Goal: Contribute content: Contribute content

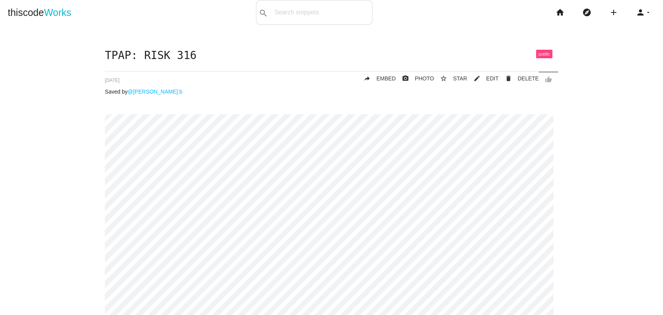
click at [40, 14] on link "thiscode Works" at bounding box center [40, 12] width 64 height 25
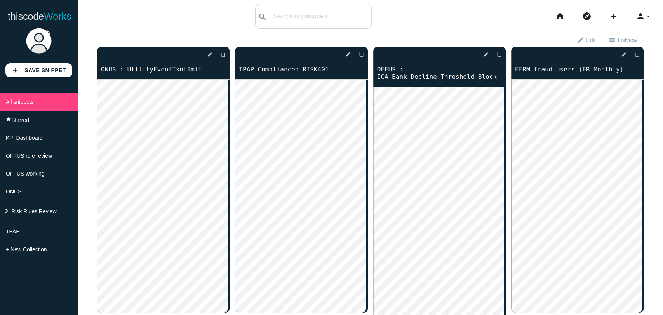
scroll to position [2707, 0]
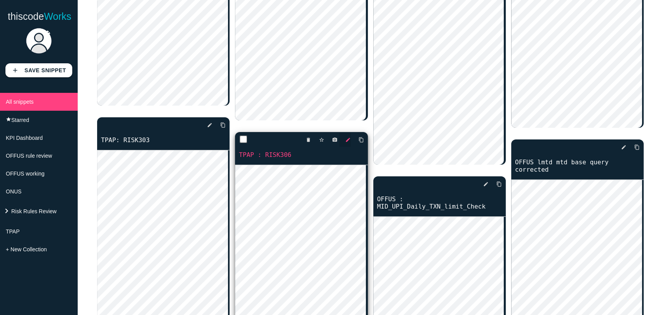
click at [345, 141] on icon "edit" at bounding box center [347, 140] width 5 height 14
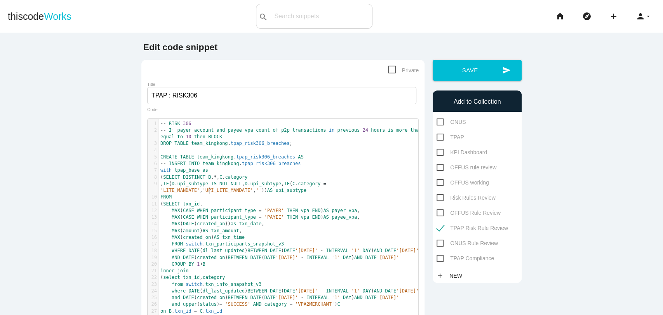
click at [268, 192] on pre ", IF ( D . upi_subtype IS NOT NULL , D . upi_subtype , IF ( C . category = 'LIT…" at bounding box center [292, 188] width 267 height 14
type textarea "-- RISK 306 -- If payer account and payee vpa count of p2p transactions in prev…"
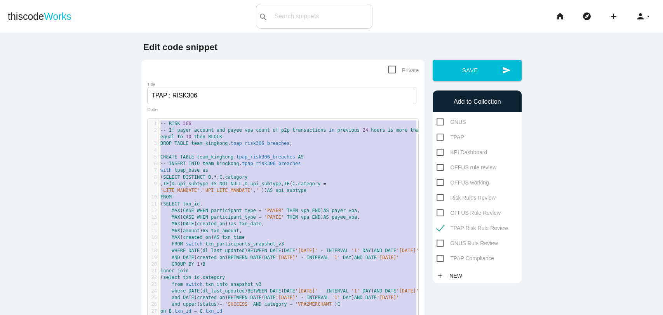
paste textarea
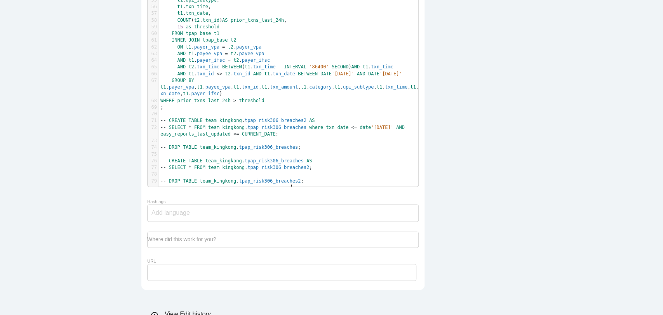
scroll to position [554, 0]
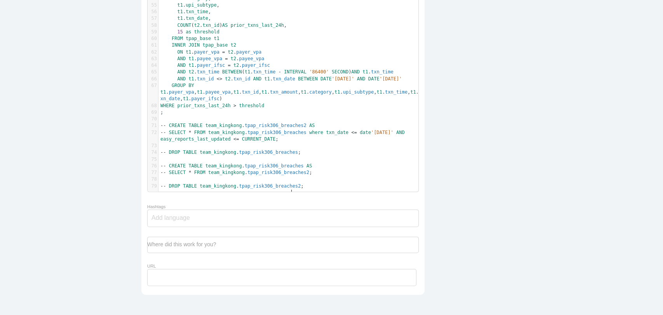
type textarea "-- CREATE TABLE team_kingkong.tpap_risk306_breaches2 AS -- SELECT * FROM team_k…"
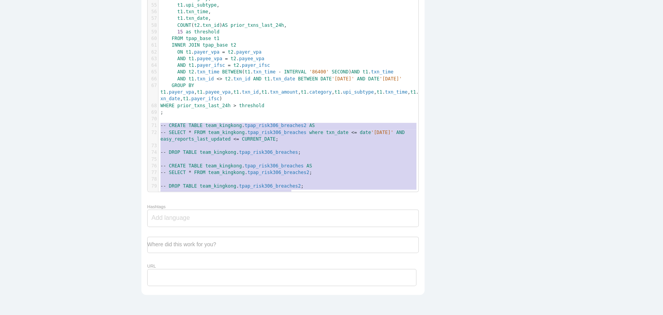
drag, startPoint x: 159, startPoint y: 128, endPoint x: 179, endPoint y: 229, distance: 102.6
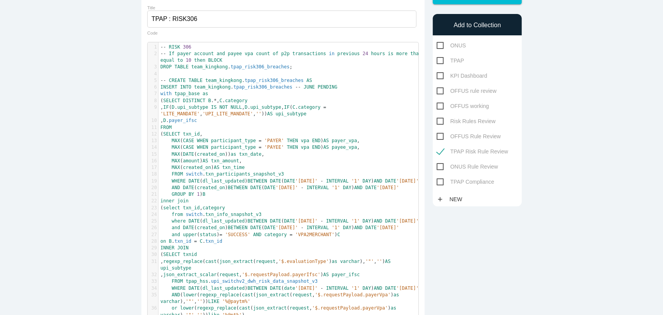
scroll to position [12, 0]
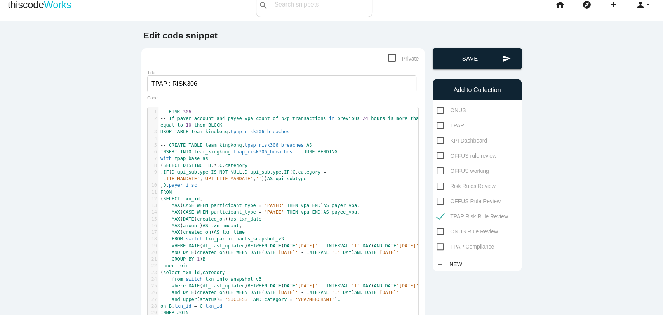
click at [452, 62] on button "send Save" at bounding box center [477, 58] width 89 height 21
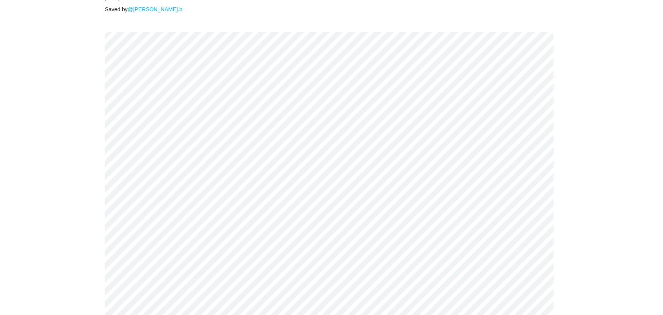
scroll to position [67, 0]
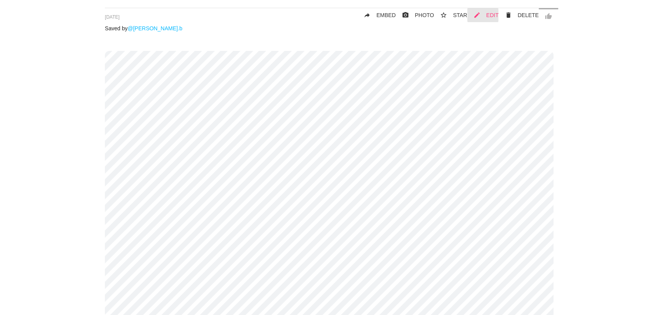
click at [484, 16] on link "mode_edit EDIT" at bounding box center [482, 15] width 31 height 14
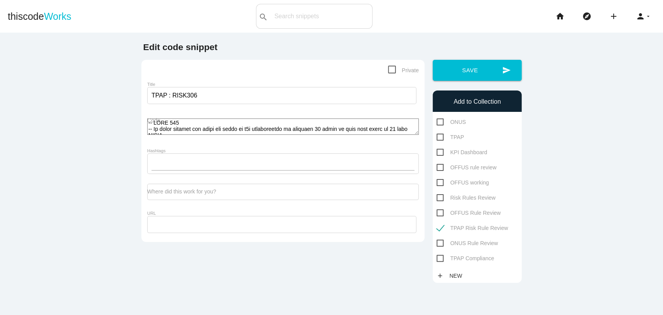
click at [227, 148] on form "Private Title TPAP : RISK306 Code Hashtags Where did this work for you? URL" at bounding box center [283, 151] width 272 height 171
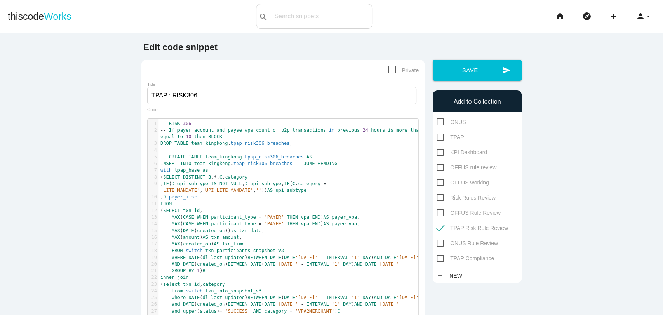
scroll to position [2, 0]
click at [227, 148] on pre "​" at bounding box center [292, 150] width 267 height 7
type textarea "-- RISK 306 -- If payer account and payee vpa count of p2p transactions in prev…"
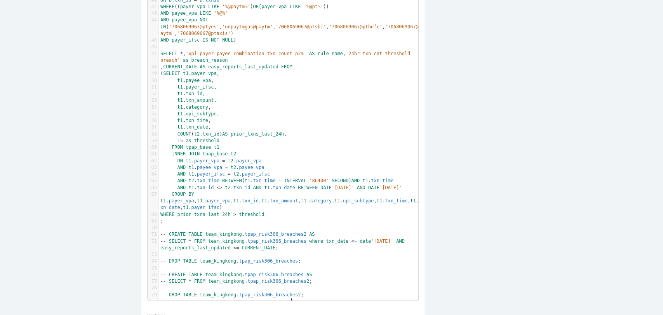
scroll to position [622, 0]
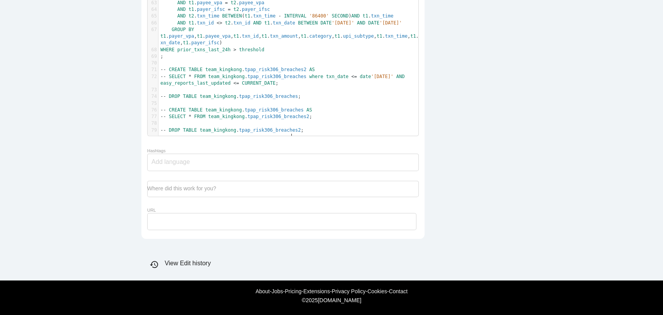
click at [306, 127] on pre "-- DROP TABLE team_kingkong . tpap_risk306_breaches2 ;" at bounding box center [292, 130] width 267 height 7
click at [161, 66] on pre "-- CREATE TABLE team_kingkong . tpap_risk306_breaches2 AS" at bounding box center [292, 69] width 267 height 7
type textarea "-- CREATE TABLE team_kingkong.tpap_risk306_breaches2 AS -- SELECT * FROM team_k…"
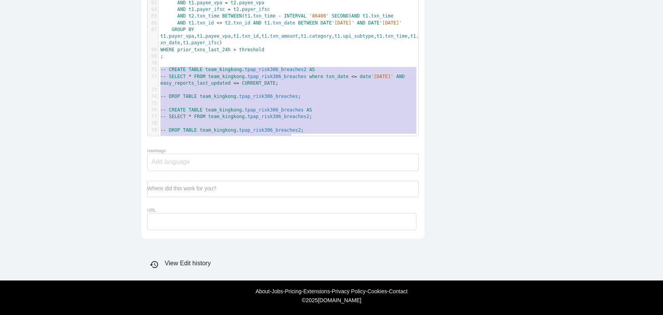
drag, startPoint x: 161, startPoint y: 62, endPoint x: 206, endPoint y: 219, distance: 163.1
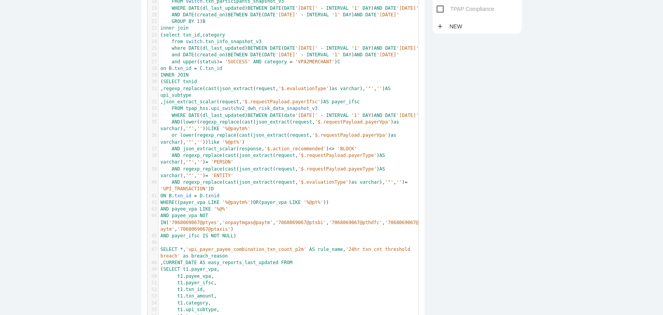
scroll to position [0, 0]
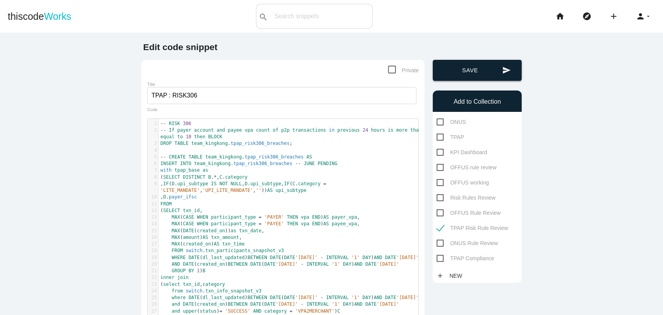
click at [481, 70] on button "send Save" at bounding box center [477, 70] width 89 height 21
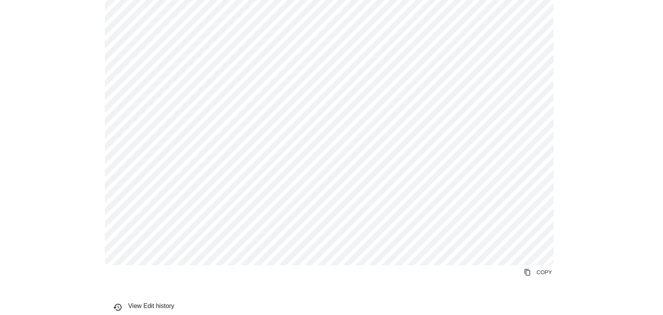
scroll to position [490, 0]
